Goal: Task Accomplishment & Management: Use online tool/utility

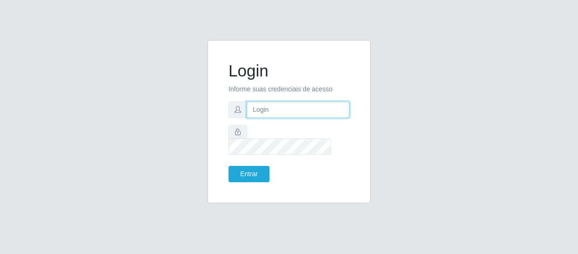
click at [270, 114] on input "text" at bounding box center [298, 109] width 103 height 16
type input "[EMAIL_ADDRESS][DOMAIN_NAME]"
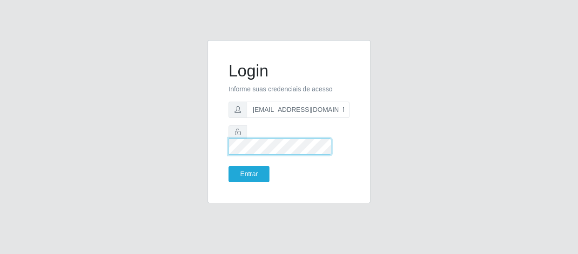
click at [228, 166] on button "Entrar" at bounding box center [248, 174] width 41 height 16
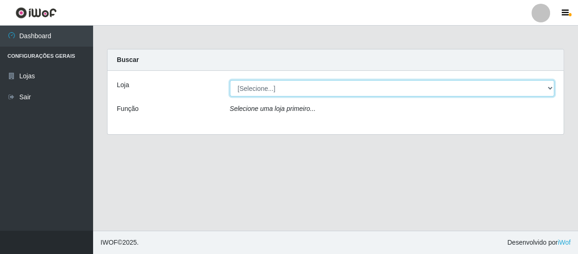
click at [550, 86] on select "[Selecione...] SuperFácil Atacado - São Gonçalo do Amarante" at bounding box center [392, 88] width 325 height 16
select select "408"
click at [230, 80] on select "[Selecione...] SuperFácil Atacado - São Gonçalo do Amarante" at bounding box center [392, 88] width 325 height 16
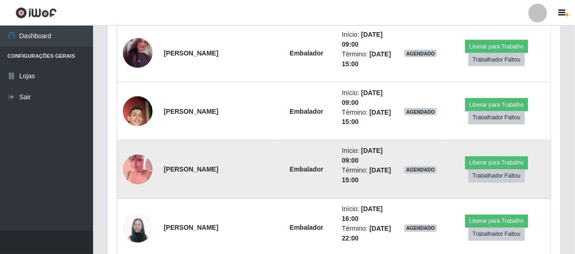
scroll to position [673, 0]
